Goal: Transaction & Acquisition: Purchase product/service

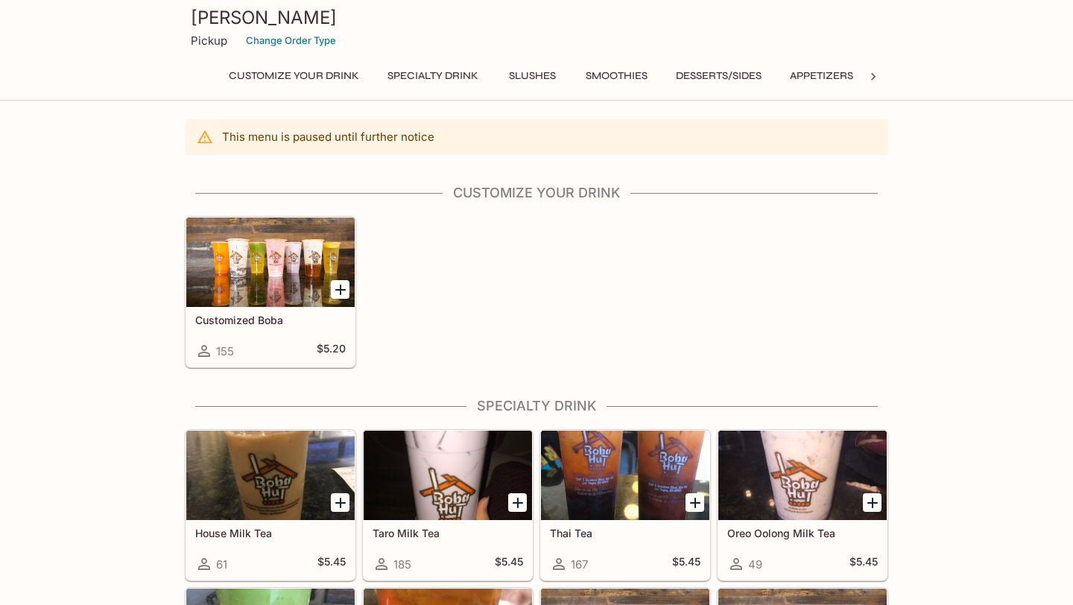
click at [446, 315] on div "Customized Boba 155 $5.20" at bounding box center [533, 289] width 709 height 158
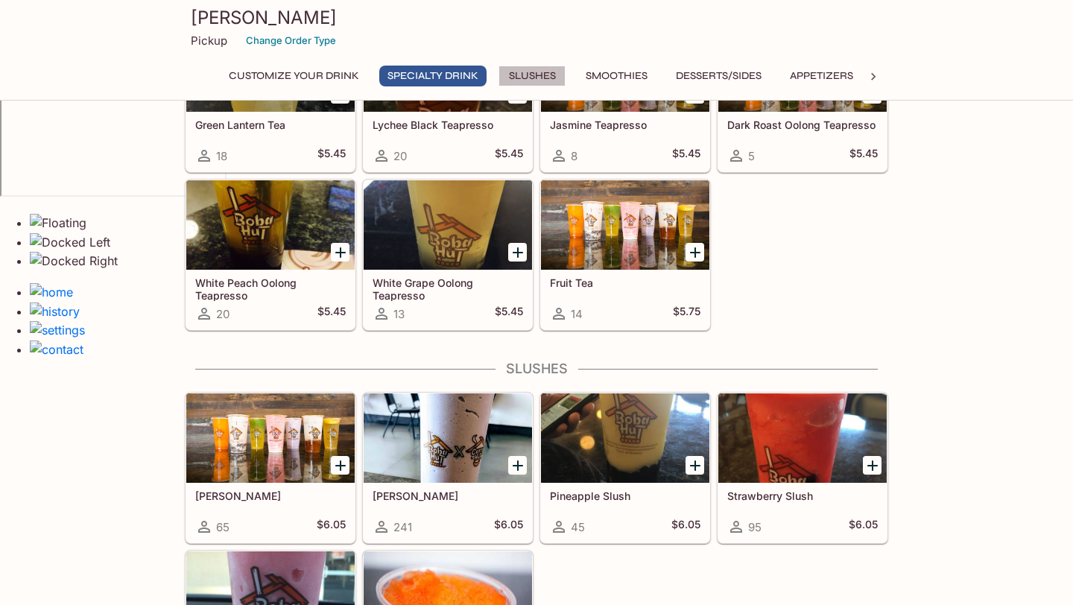
click at [538, 71] on button "Slushes" at bounding box center [532, 76] width 67 height 21
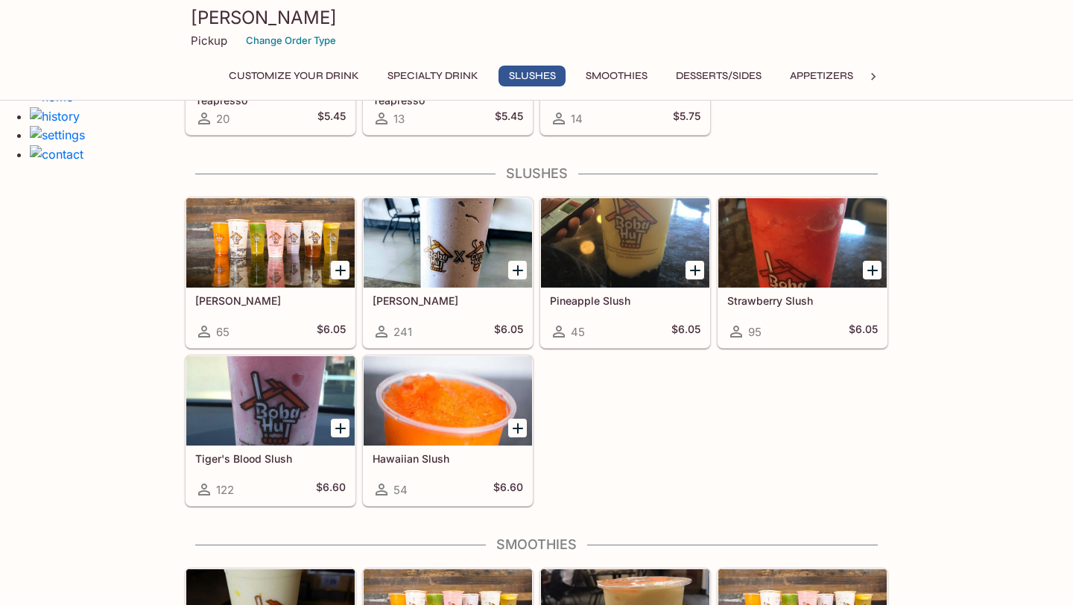
scroll to position [800, 0]
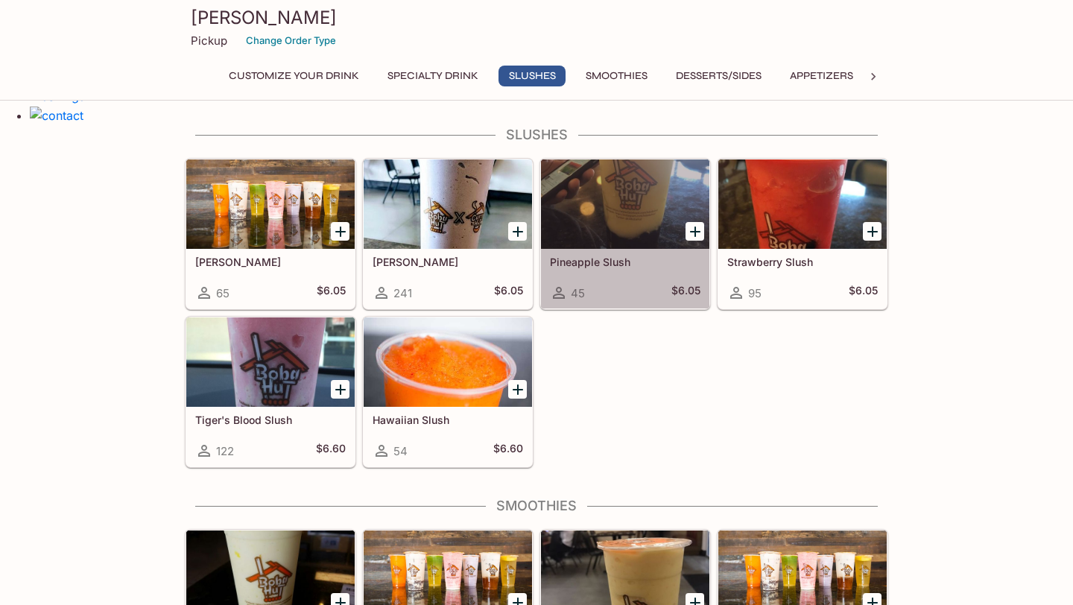
click at [645, 245] on div at bounding box center [625, 203] width 168 height 89
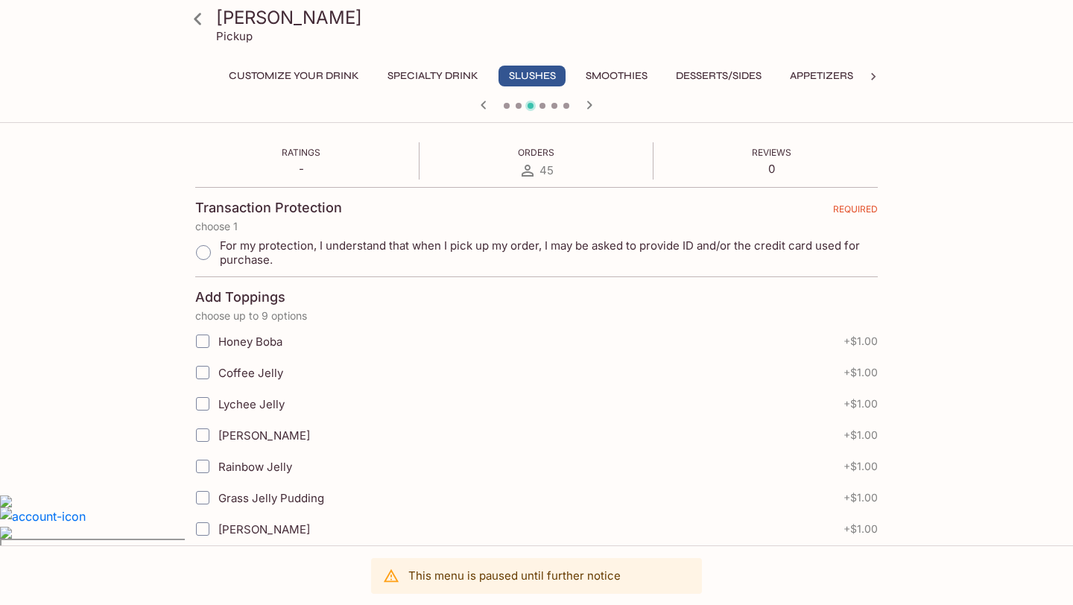
scroll to position [268, 0]
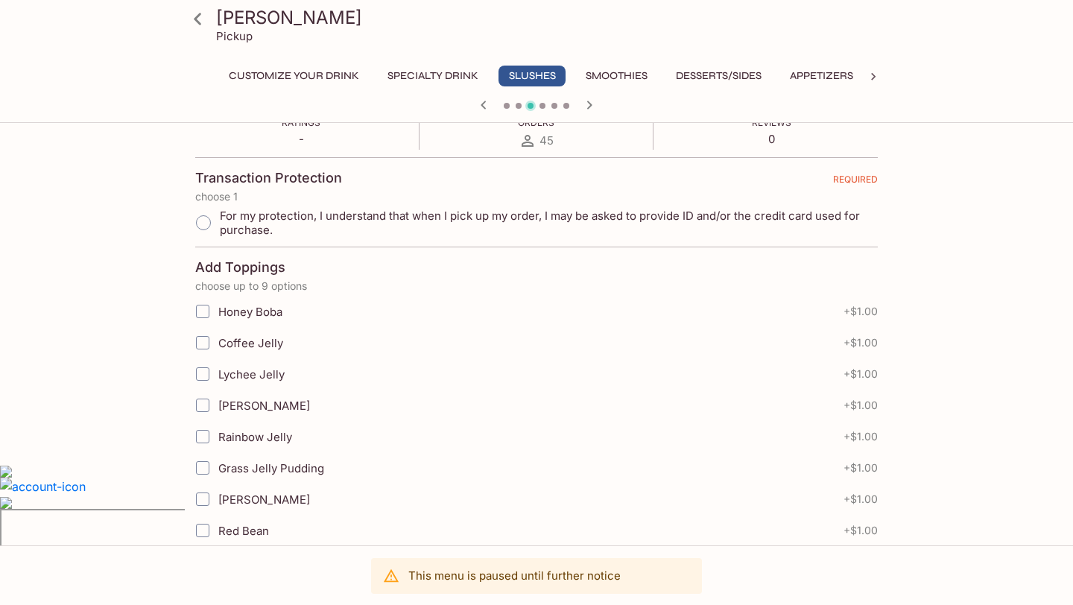
click at [198, 218] on input "For my protection, I understand that when I pick up my order, I may be asked to…" at bounding box center [203, 222] width 31 height 31
radio input "true"
click at [151, 266] on div "Boba Hut Pickup Customize Your Drink Specialty Drink Slushes Smoothies Desserts…" at bounding box center [537, 468] width 954 height 1215
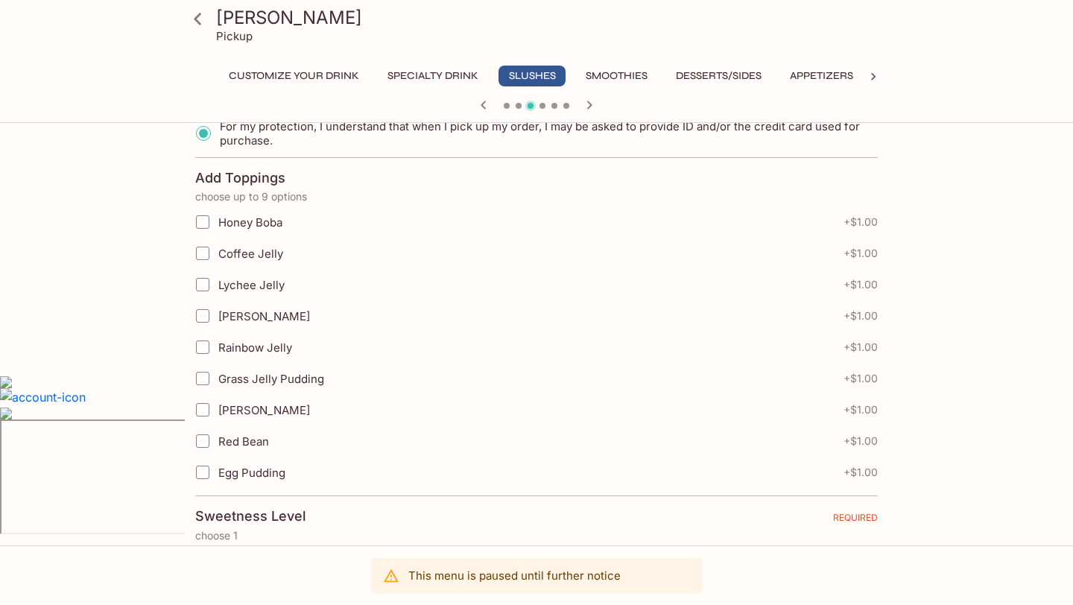
click at [203, 312] on input "[PERSON_NAME]" at bounding box center [203, 316] width 30 height 30
checkbox input "true"
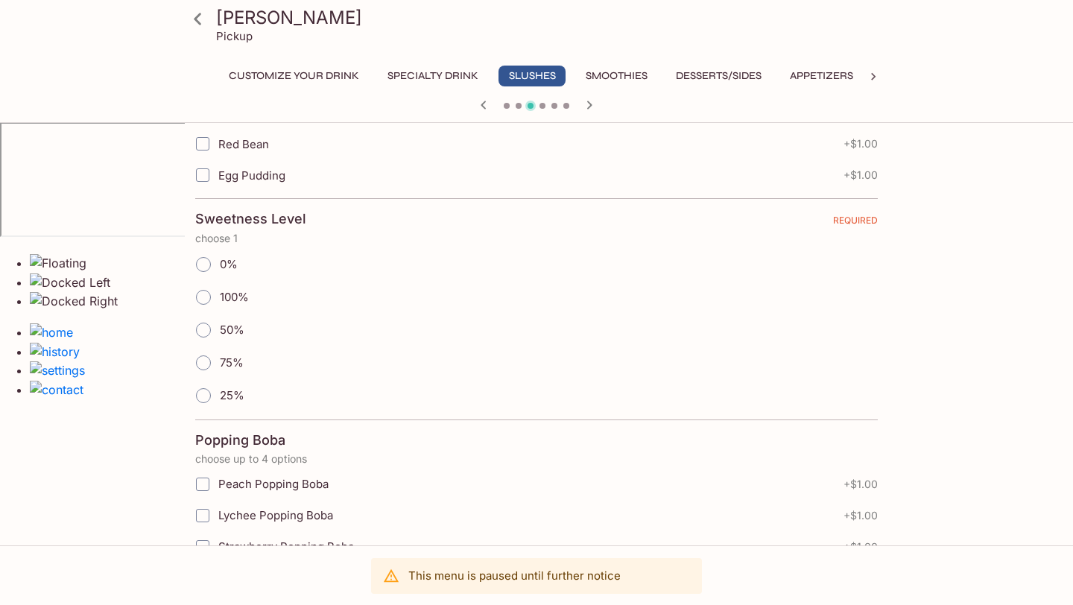
scroll to position [656, 0]
click at [200, 326] on input "50%" at bounding box center [203, 329] width 31 height 31
radio input "true"
click at [188, 347] on input "75%" at bounding box center [203, 362] width 31 height 31
radio input "true"
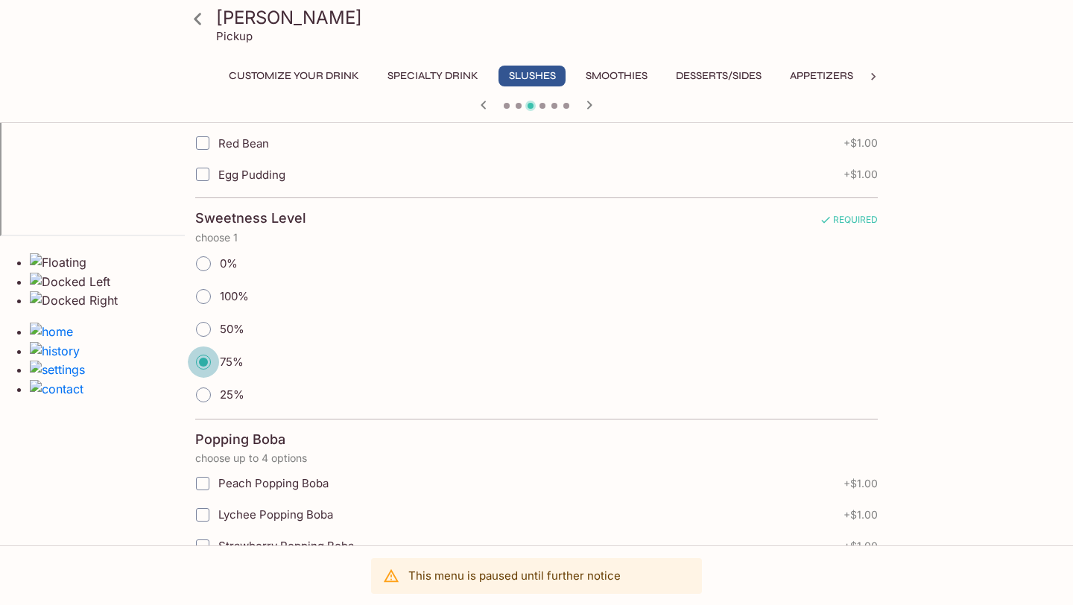
click at [188, 379] on input "25%" at bounding box center [203, 394] width 31 height 31
radio input "true"
click at [188, 248] on input "0%" at bounding box center [203, 263] width 31 height 31
radio input "true"
click at [188, 281] on input "100%" at bounding box center [203, 296] width 31 height 31
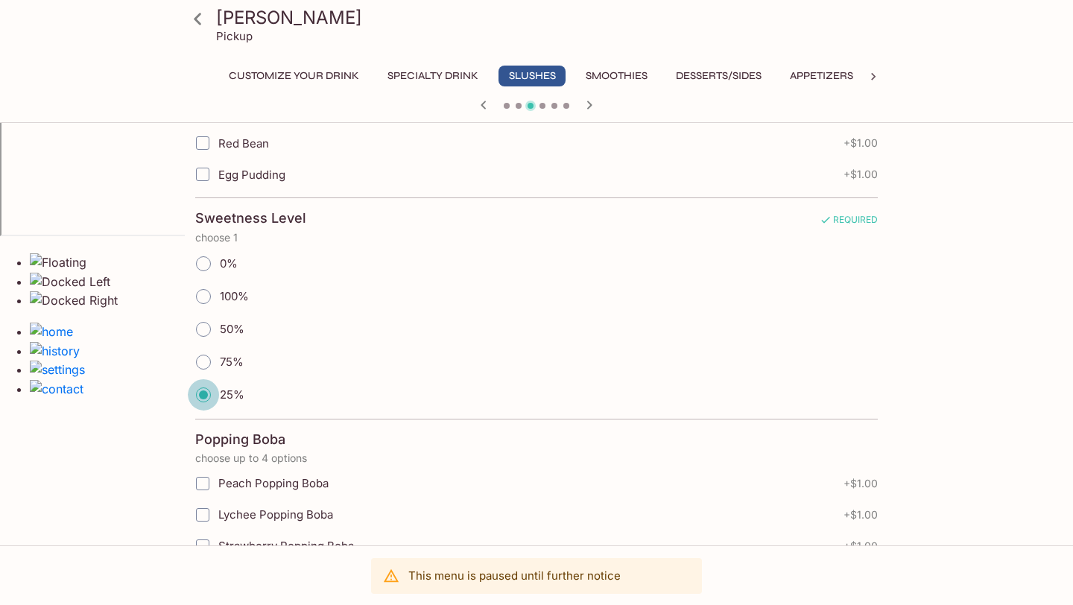
radio input "true"
click at [199, 326] on input "50%" at bounding box center [203, 329] width 31 height 31
click at [158, 348] on div "Boba Hut Pickup Customize Your Drink Specialty Drink Slushes Smoothies Desserts…" at bounding box center [537, 80] width 954 height 1215
click at [218, 321] on input "50%" at bounding box center [203, 329] width 31 height 31
click at [130, 356] on div "Boba Hut Pickup Customize Your Drink Specialty Drink Slushes Smoothies Desserts…" at bounding box center [537, 80] width 954 height 1215
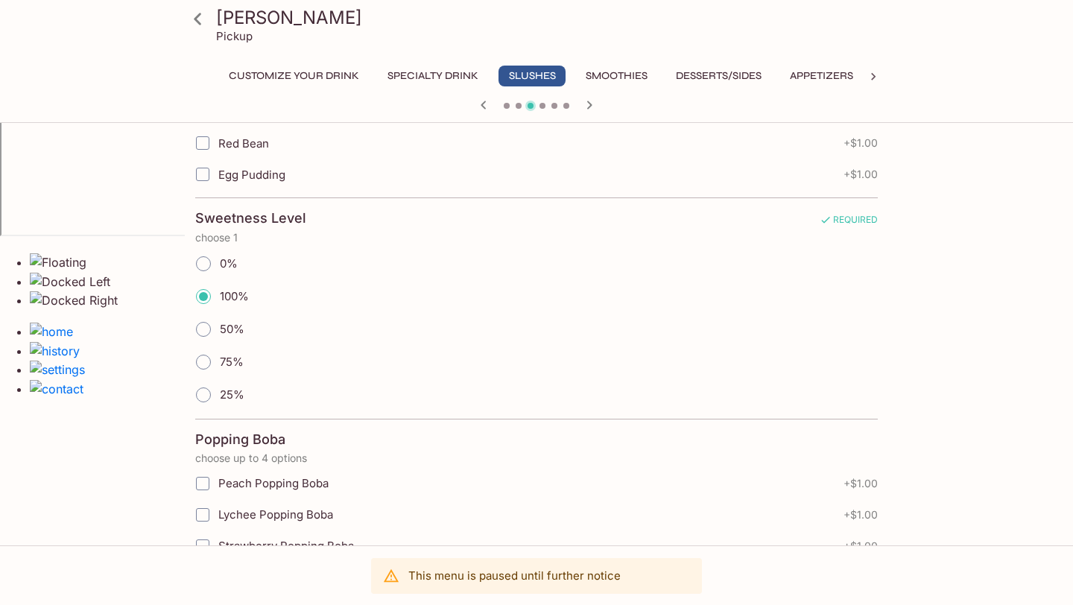
click at [203, 325] on input "50%" at bounding box center [203, 329] width 31 height 31
click at [209, 330] on input "50%" at bounding box center [203, 329] width 31 height 31
radio input "true"
click at [206, 259] on input "0%" at bounding box center [203, 263] width 31 height 31
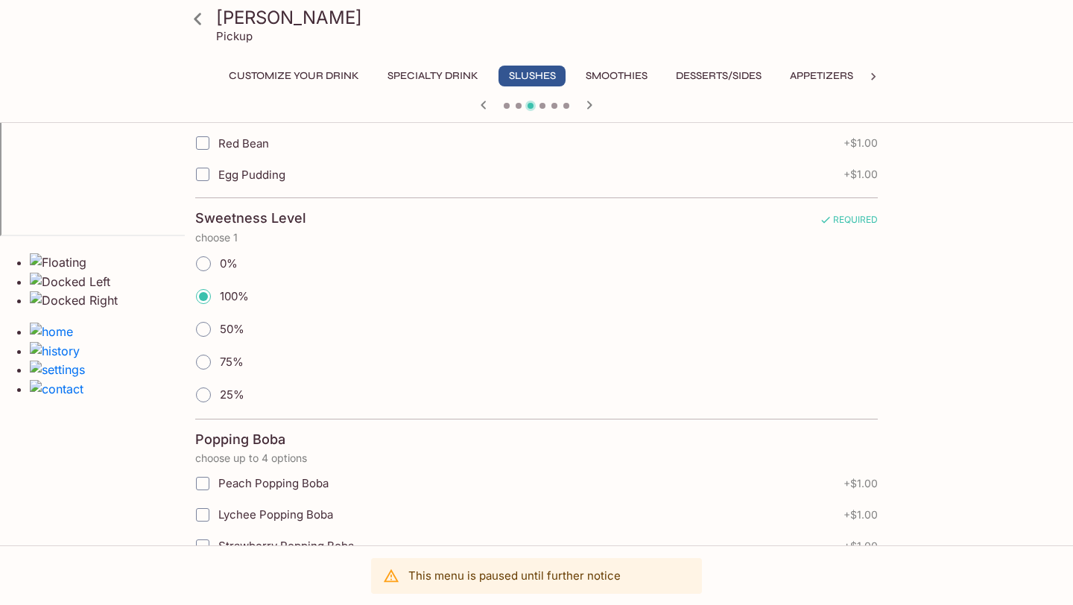
click at [135, 387] on div "Boba Hut Pickup Customize Your Drink Specialty Drink Slushes Smoothies Desserts…" at bounding box center [537, 80] width 954 height 1215
click at [217, 327] on input "50%" at bounding box center [203, 329] width 31 height 31
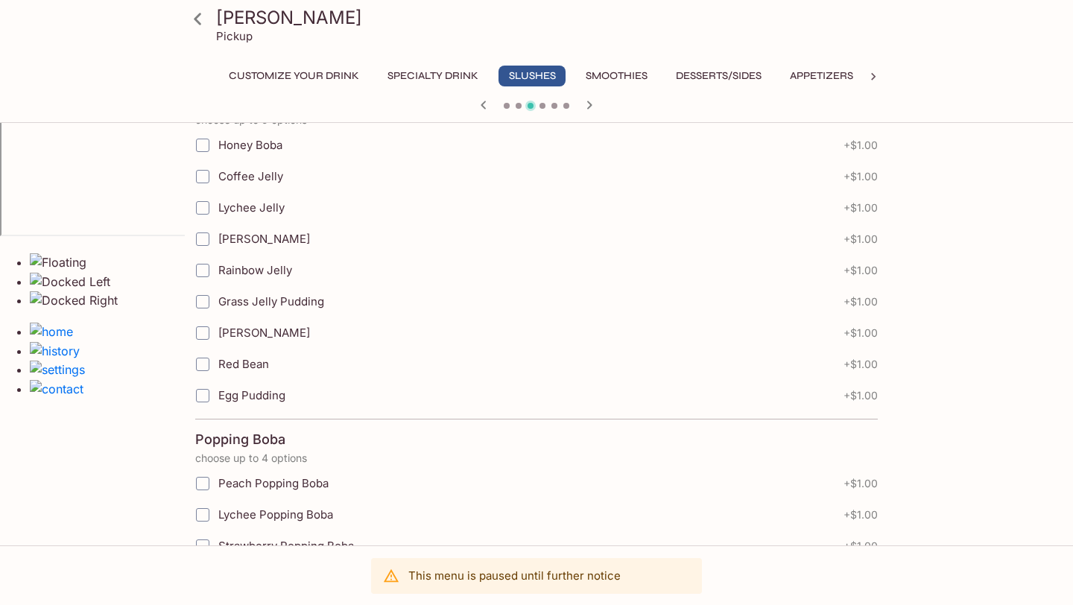
radio input "true"
click at [206, 25] on icon at bounding box center [198, 19] width 26 height 26
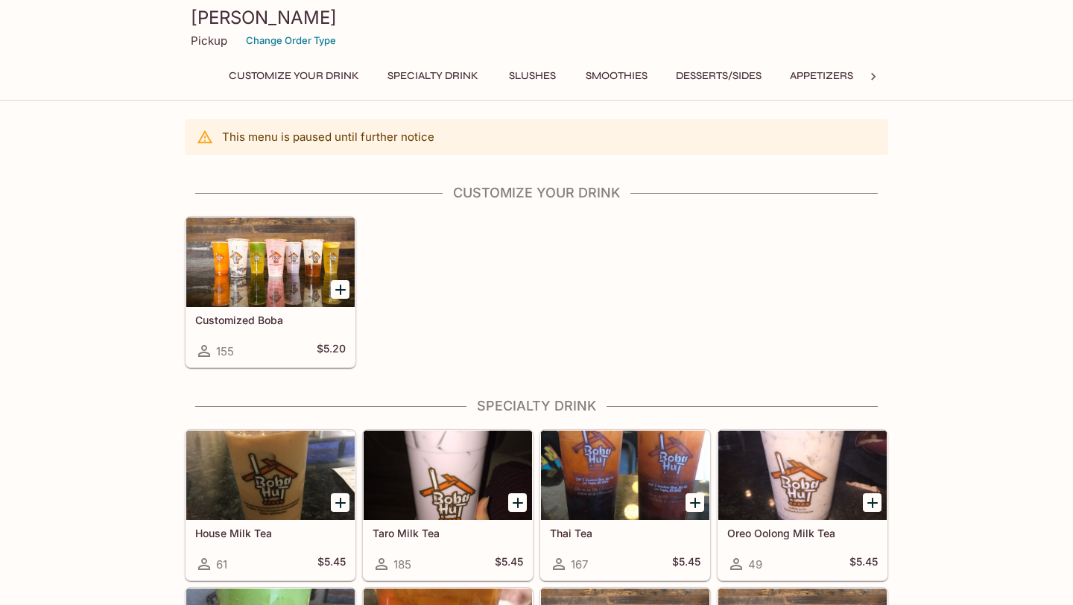
click at [534, 88] on div "Customize Your Drink Specialty Drink Slushes Smoothies Desserts/Sides Appetizer…" at bounding box center [537, 81] width 644 height 30
click at [530, 75] on button "Slushes" at bounding box center [532, 76] width 67 height 21
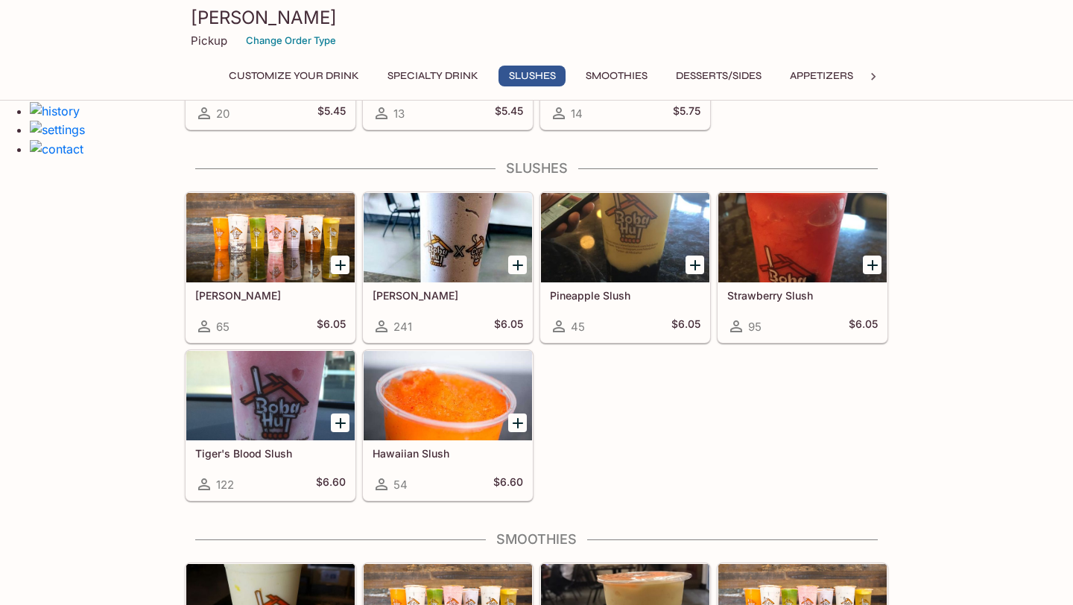
scroll to position [800, 0]
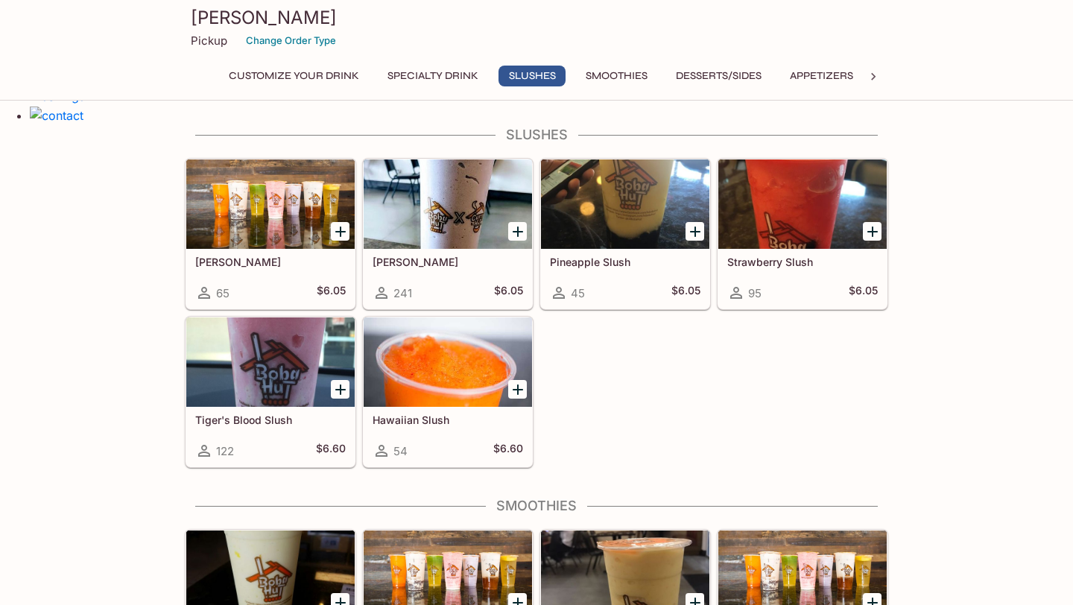
click at [690, 228] on icon "Add Pineapple Slush" at bounding box center [695, 232] width 18 height 18
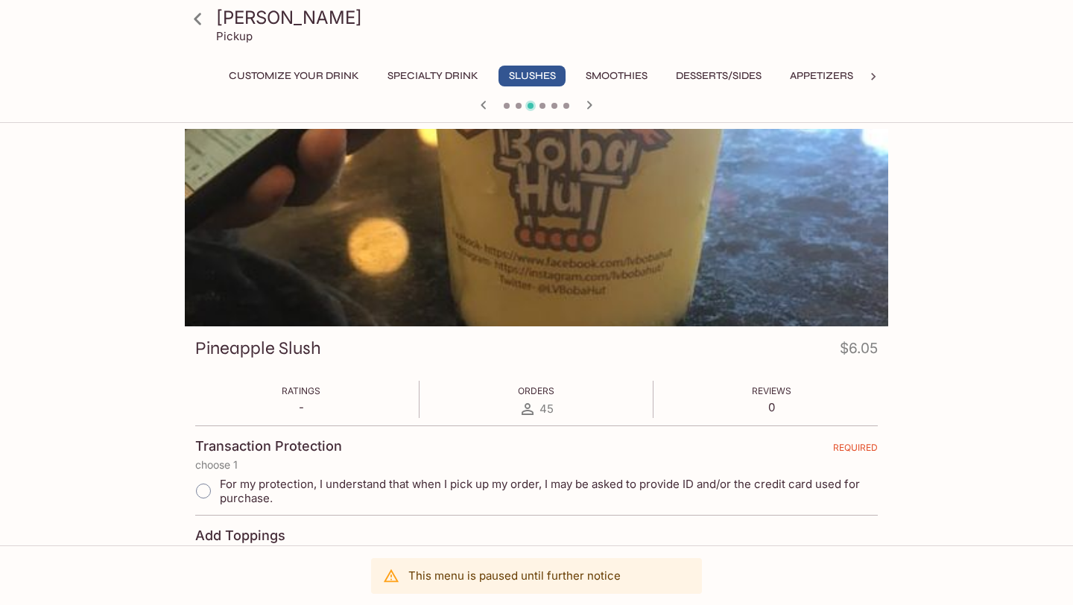
click at [1030, 367] on div "Boba Hut Pickup Customize Your Drink Specialty Drink Slushes Smoothies Desserts…" at bounding box center [536, 431] width 1073 height 605
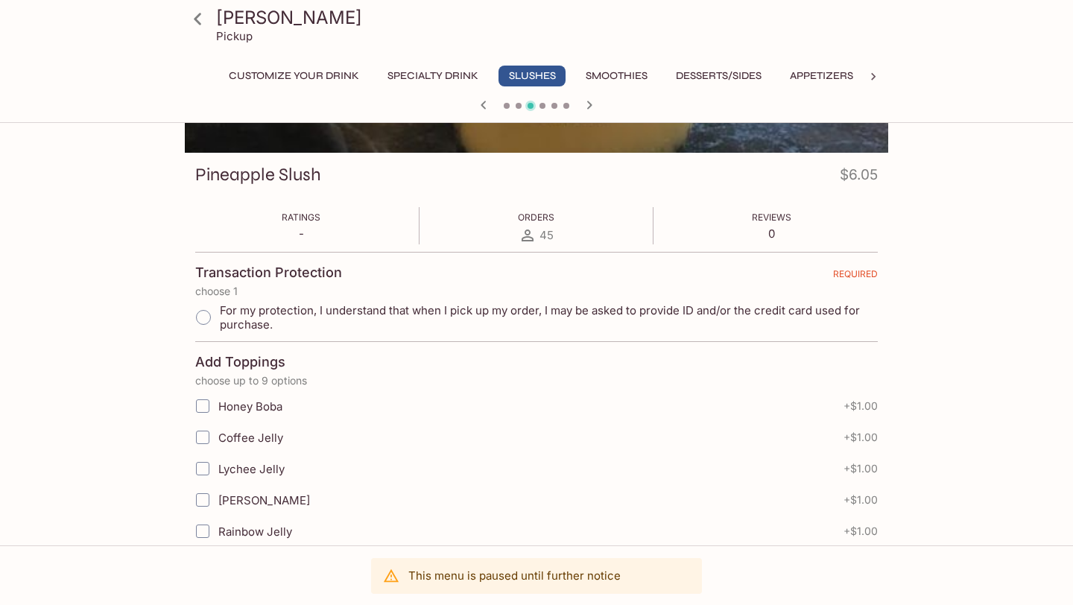
scroll to position [179, 0]
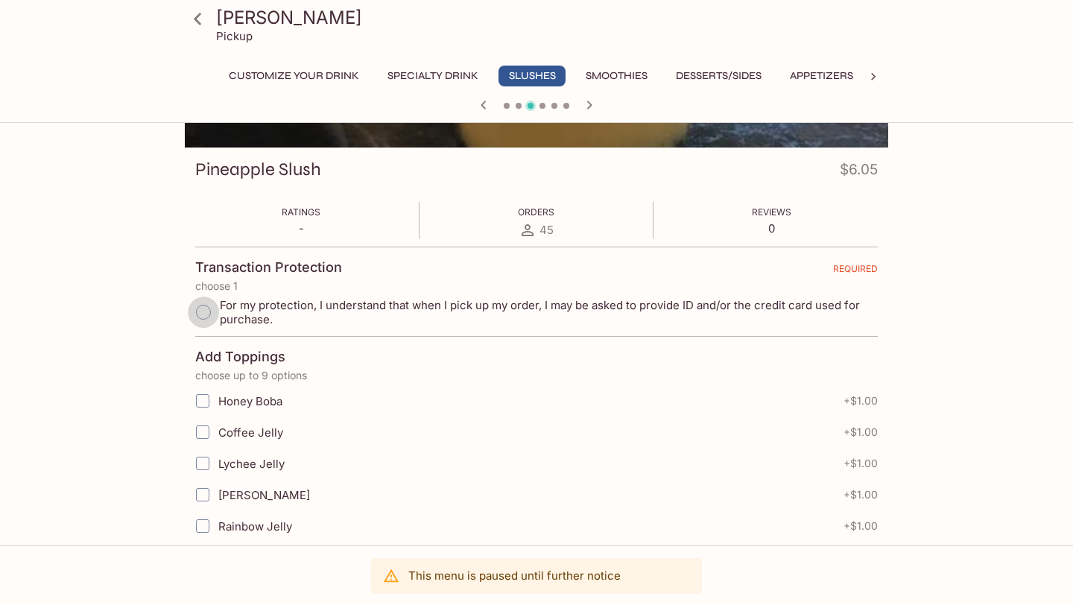
click at [203, 317] on input "For my protection, I understand that when I pick up my order, I may be asked to…" at bounding box center [203, 312] width 31 height 31
click at [209, 314] on input "For my protection, I understand that when I pick up my order, I may be asked to…" at bounding box center [203, 312] width 31 height 31
radio input "true"
click at [255, 492] on span "[PERSON_NAME]" at bounding box center [264, 495] width 92 height 14
